Goal: Book appointment/travel/reservation

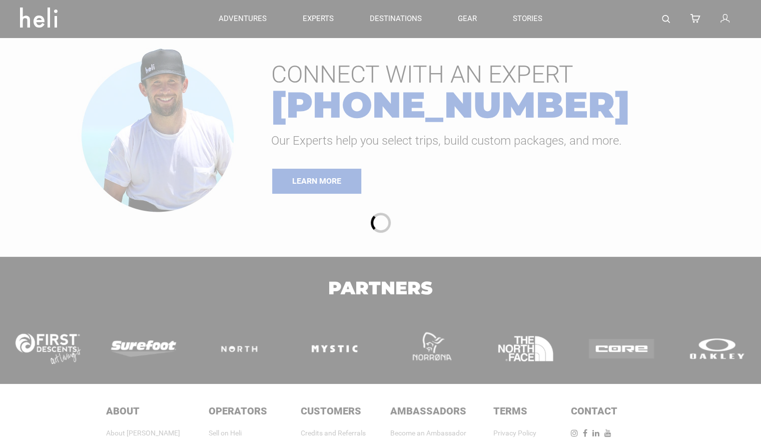
type input "Heli Skiing"
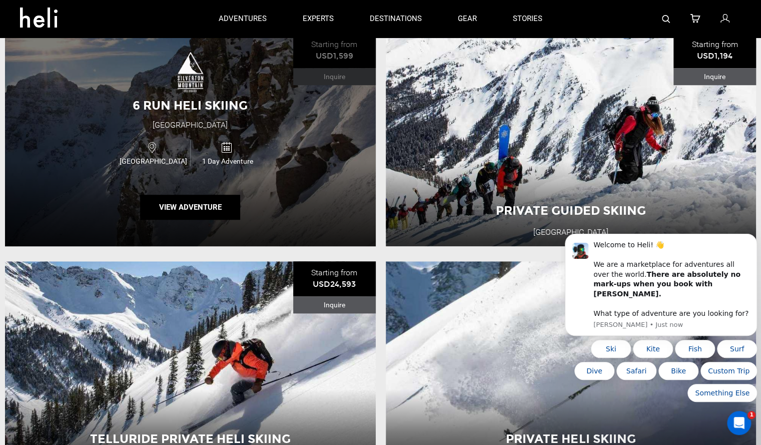
scroll to position [340, 0]
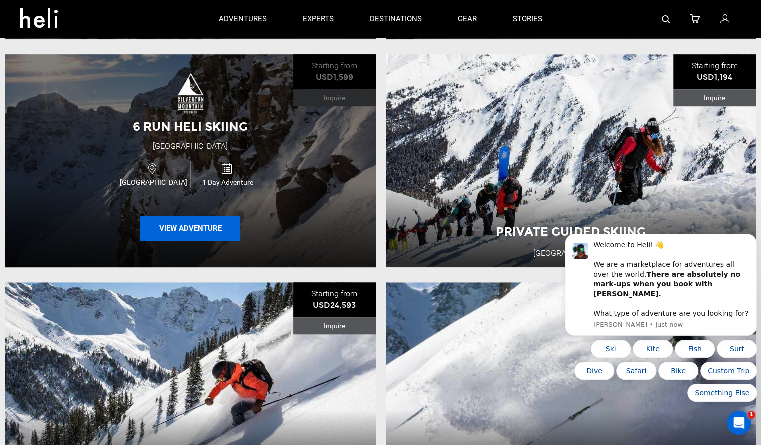
click at [185, 230] on button "View Adventure" at bounding box center [190, 228] width 100 height 25
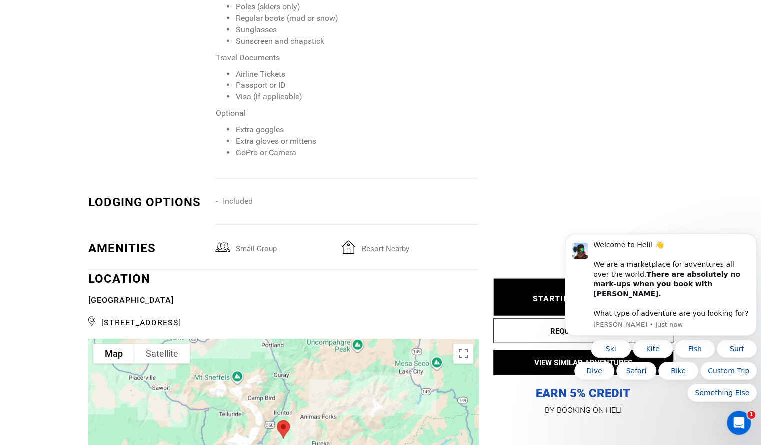
scroll to position [1401, 0]
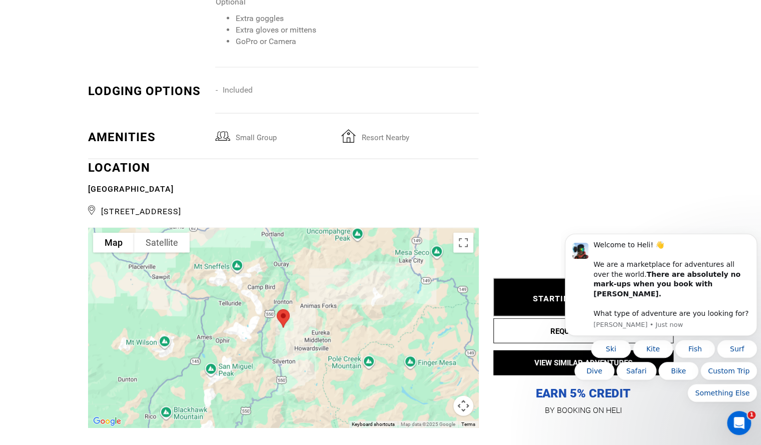
click at [329, 289] on div at bounding box center [283, 328] width 390 height 200
type input "Heli Skiing"
